Goal: Task Accomplishment & Management: Complete application form

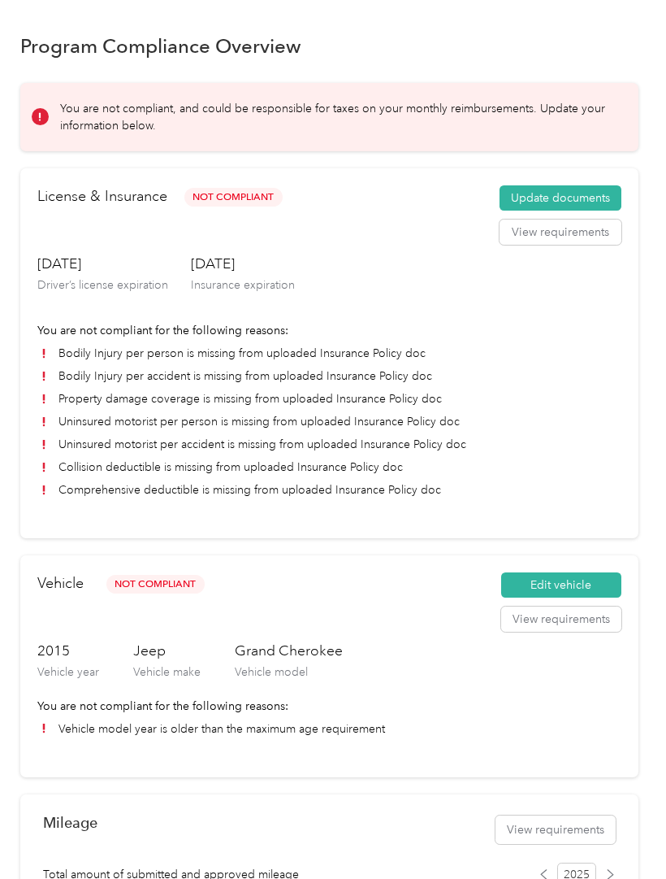
click at [588, 198] on button "Update documents" at bounding box center [561, 198] width 122 height 26
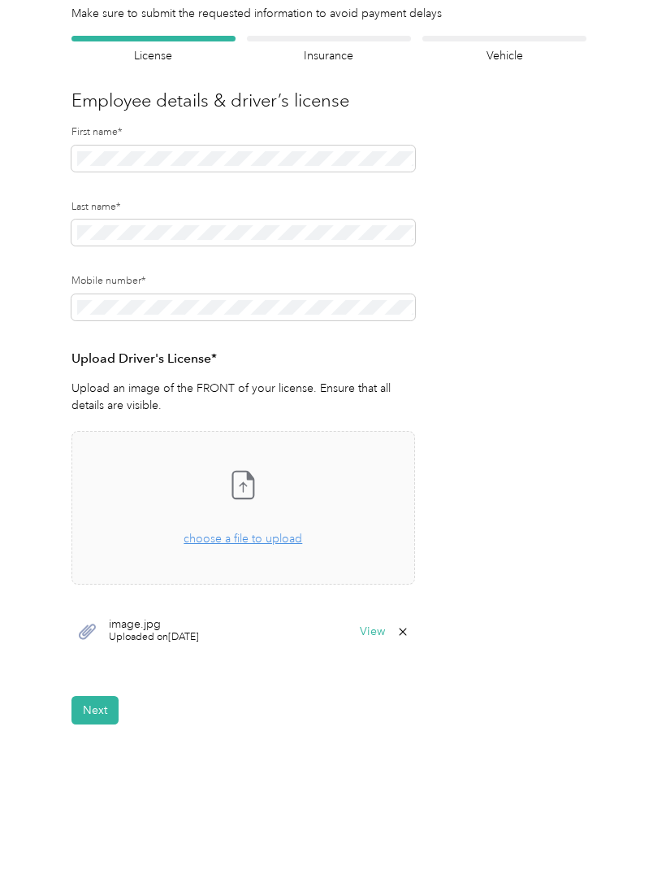
scroll to position [89, 0]
click at [96, 715] on button "Next" at bounding box center [95, 711] width 47 height 28
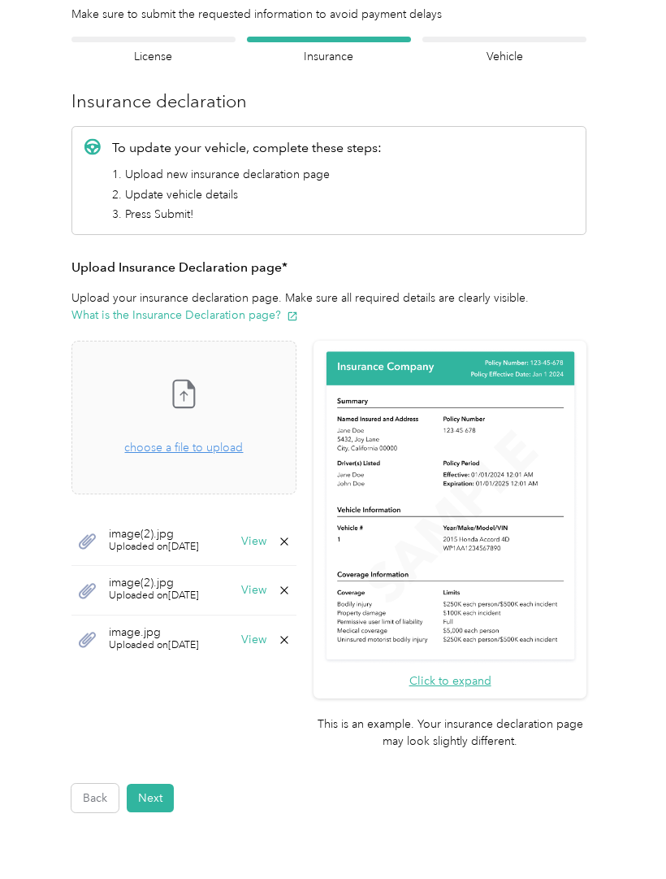
click at [189, 400] on icon at bounding box center [184, 397] width 7 height 10
click at [200, 399] on icon at bounding box center [183, 393] width 33 height 33
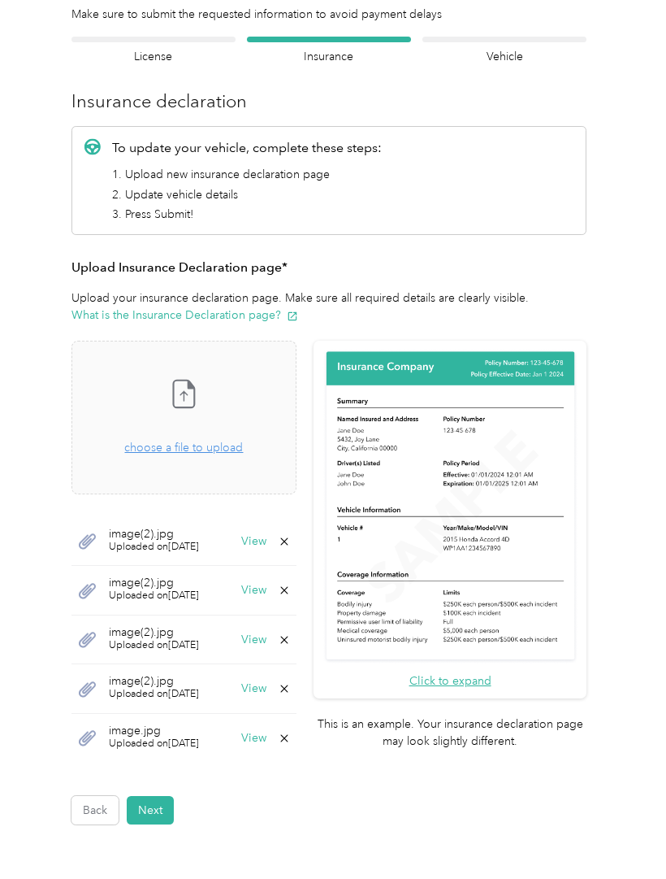
click at [155, 812] on button "Next" at bounding box center [150, 810] width 47 height 28
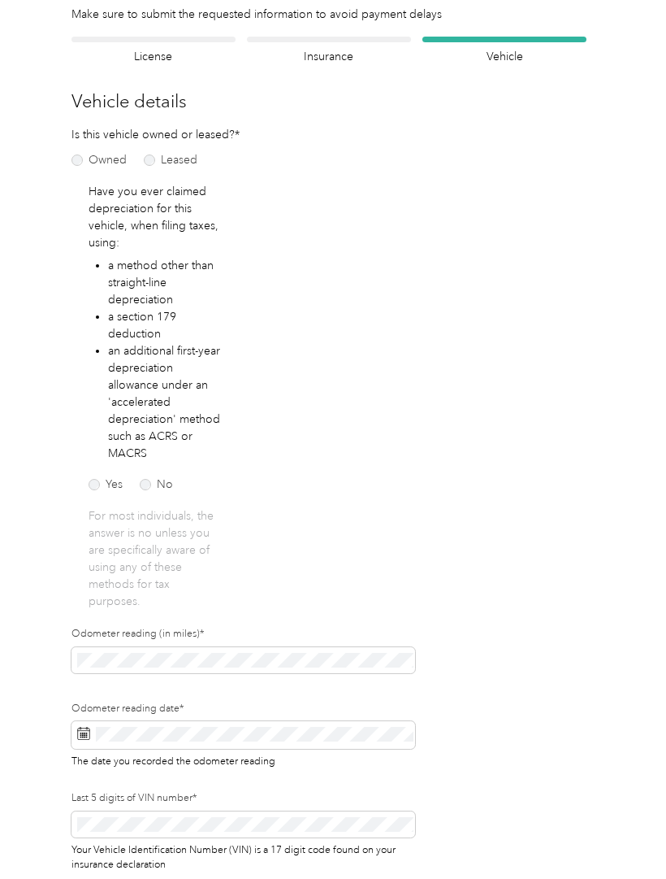
scroll to position [35, 0]
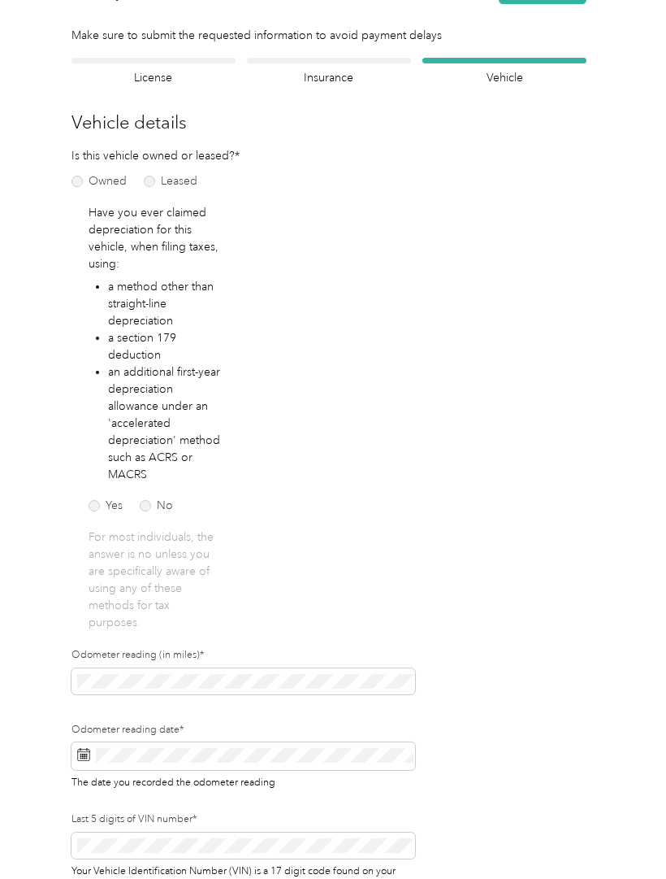
click at [154, 812] on label "Last 5 digits of VIN number*" at bounding box center [244, 819] width 344 height 15
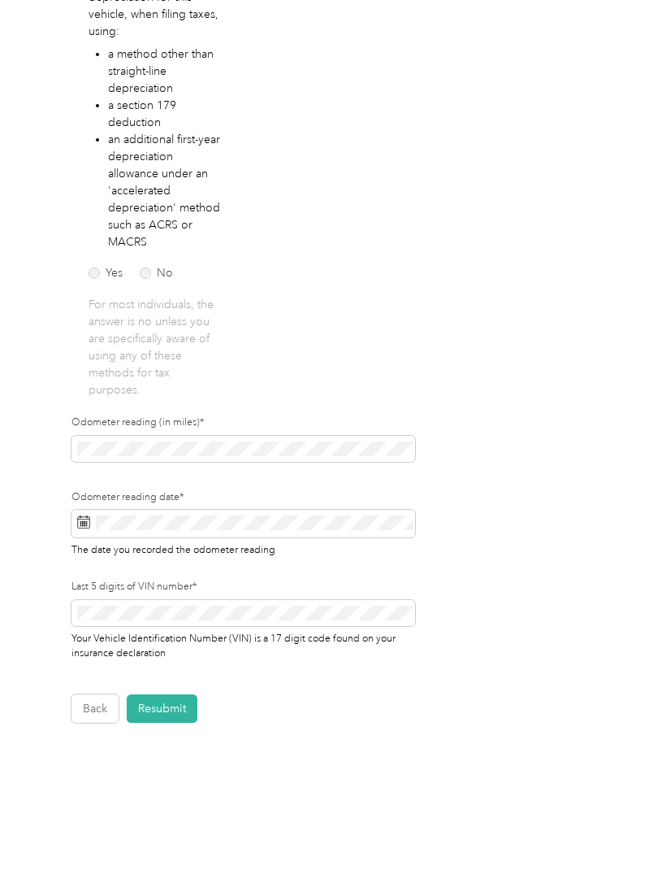
scroll to position [297, 0]
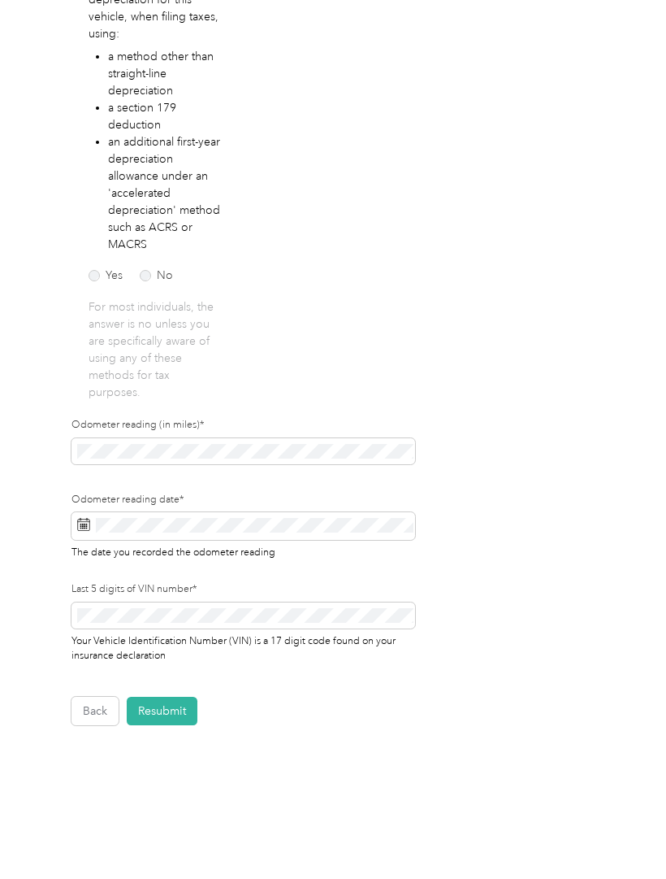
click at [176, 701] on button "Resubmit" at bounding box center [162, 711] width 71 height 28
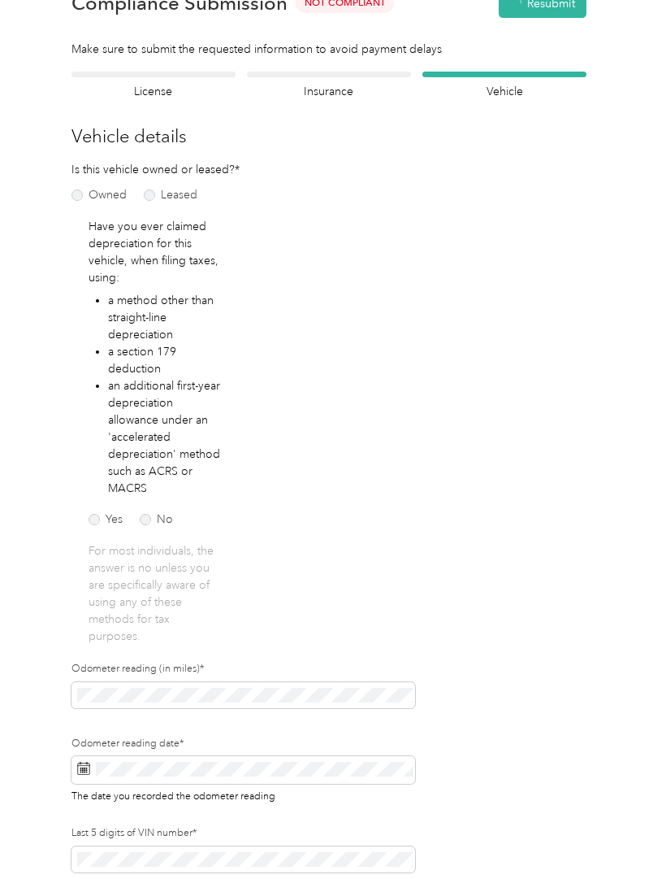
scroll to position [20, 0]
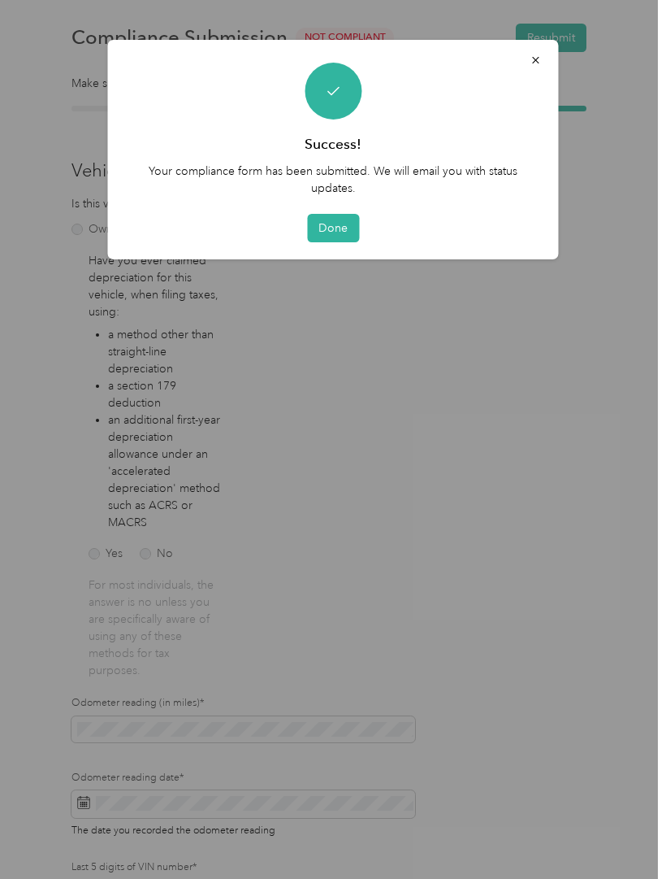
click at [319, 225] on button "Done" at bounding box center [333, 228] width 52 height 28
